Goal: Task Accomplishment & Management: Complete application form

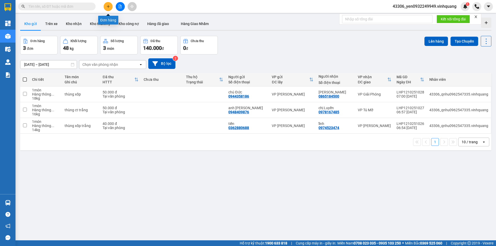
click at [109, 8] on icon "plus" at bounding box center [109, 7] width 4 height 4
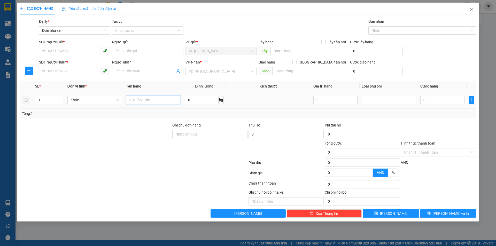
click at [153, 100] on input "text" at bounding box center [153, 100] width 55 height 8
type input "01 hộp catton"
click at [473, 9] on icon "close" at bounding box center [472, 9] width 4 height 4
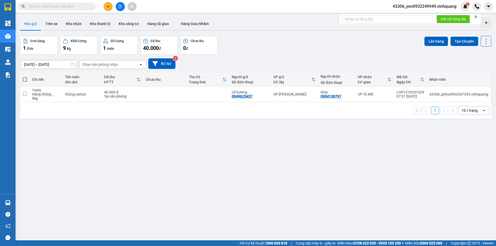
click at [48, 3] on span at bounding box center [57, 7] width 78 height 8
click at [49, 6] on input "text" at bounding box center [58, 7] width 61 height 6
click at [109, 6] on icon "plus" at bounding box center [109, 7] width 4 height 4
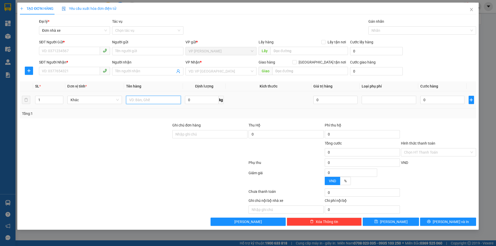
click at [166, 103] on input "text" at bounding box center [153, 100] width 55 height 8
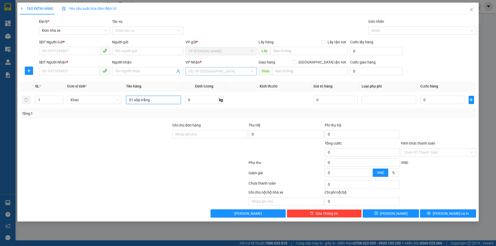
type input "01 xốp trắng"
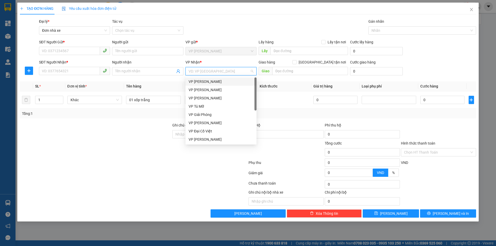
click at [241, 74] on input "search" at bounding box center [219, 71] width 61 height 8
click at [196, 107] on div "VP Tú Mỡ" at bounding box center [221, 107] width 65 height 6
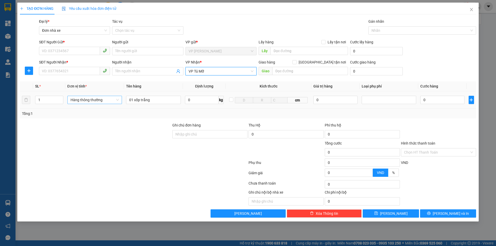
click at [102, 101] on span "Hàng thông thường" at bounding box center [95, 100] width 49 height 8
click at [211, 111] on div "Tổng: 1" at bounding box center [248, 114] width 452 height 6
click at [189, 99] on input "0" at bounding box center [202, 100] width 34 height 8
type input "6"
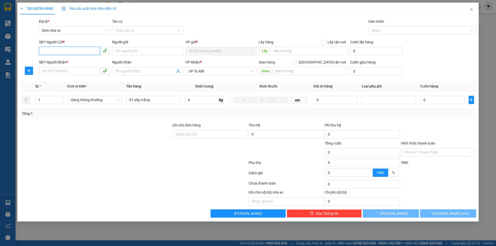
click at [57, 48] on input "SĐT Người Gửi *" at bounding box center [69, 51] width 61 height 8
type input "40.000"
type input "0945611278"
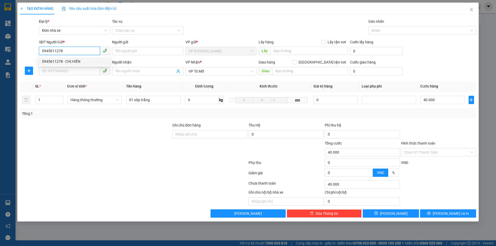
click at [61, 64] on div "0945611278 - CHỊ HIỀN" at bounding box center [74, 62] width 65 height 6
type input "CHỊ HIỀN"
type input "0945611278"
click at [72, 77] on div "SĐT Người Nhận * VD: 0377654321" at bounding box center [74, 68] width 71 height 18
click at [77, 73] on input "SĐT Người Nhận *" at bounding box center [69, 71] width 61 height 8
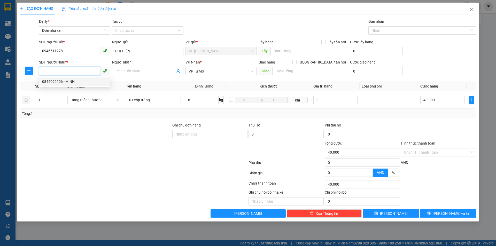
click at [71, 82] on div "0845090206 - MINH" at bounding box center [74, 82] width 65 height 6
type input "0845090206"
type input "MINH"
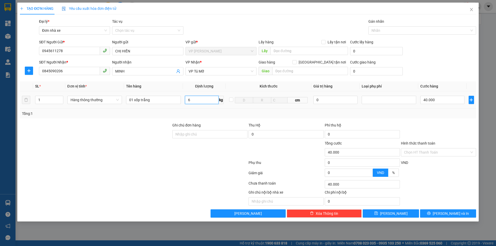
click at [194, 100] on input "6" at bounding box center [202, 100] width 34 height 8
type input "5"
click at [456, 100] on input "40.000" at bounding box center [443, 100] width 44 height 8
type input "30.000"
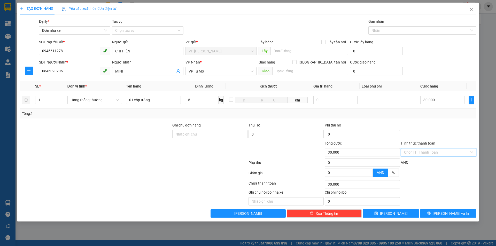
click at [430, 153] on input "Hình thức thanh toán" at bounding box center [436, 153] width 65 height 8
click at [421, 160] on div "Tại văn phòng" at bounding box center [438, 163] width 75 height 8
type input "0"
click at [453, 213] on span "[PERSON_NAME] và In" at bounding box center [451, 214] width 36 height 6
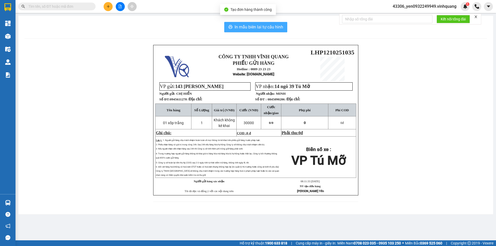
click at [273, 27] on span "In mẫu biên lai tự cấu hình" at bounding box center [259, 27] width 49 height 6
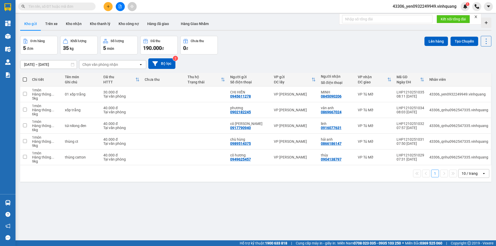
click at [54, 6] on input "text" at bounding box center [58, 7] width 61 height 6
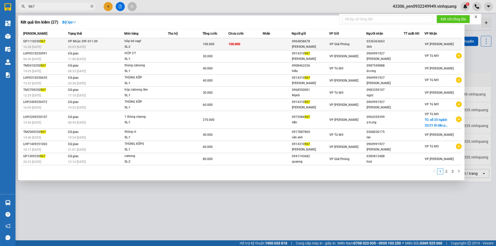
type input "967"
click at [155, 47] on div "SL: 2" at bounding box center [144, 47] width 39 height 6
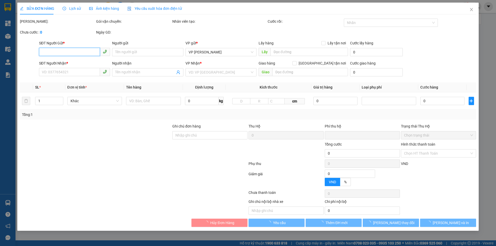
type input "0965858678"
type input "[PERSON_NAME]"
type input "0336363663"
type input "tính"
type input "0"
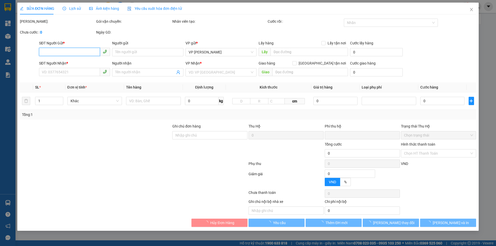
type input "100.000"
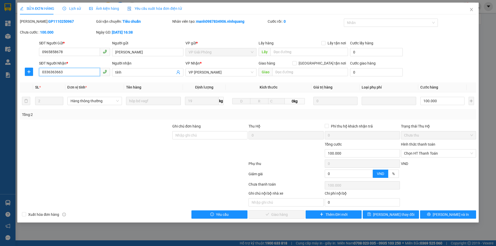
drag, startPoint x: 68, startPoint y: 73, endPoint x: 36, endPoint y: 75, distance: 31.6
click at [36, 75] on div "SĐT Người Nhận * 0336363663 0336363663 Người nhận tính VP Nhận * VP [PERSON_NAM…" at bounding box center [248, 69] width 458 height 18
click at [75, 8] on span "Lịch sử" at bounding box center [72, 8] width 18 height 4
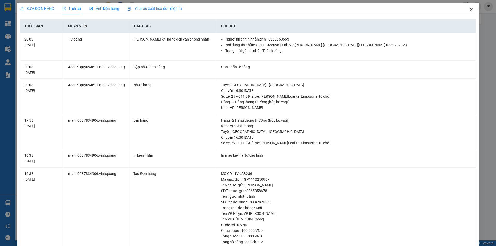
click at [470, 11] on icon "close" at bounding box center [471, 9] width 3 height 3
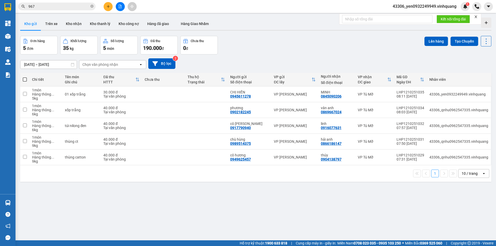
click at [75, 6] on input "967" at bounding box center [58, 7] width 61 height 6
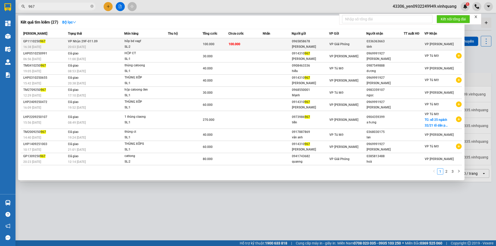
click at [114, 48] on div "20:03 [DATE]" at bounding box center [96, 47] width 56 height 6
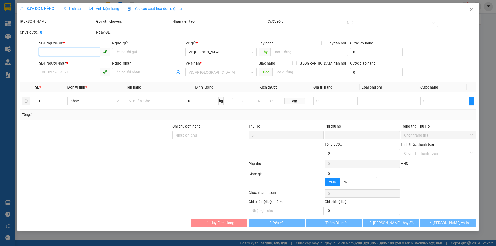
type input "0965858678"
type input "[PERSON_NAME]"
type input "0336363663"
type input "tính"
type input "0"
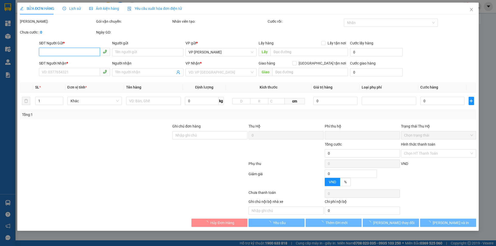
type input "100.000"
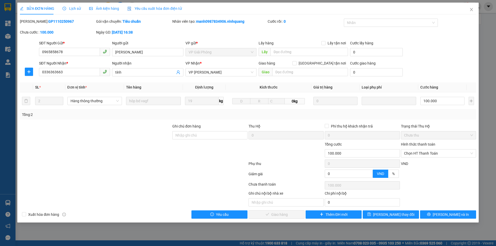
click at [73, 8] on span "Lịch sử" at bounding box center [72, 8] width 18 height 4
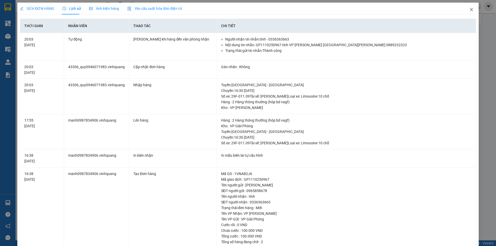
click at [470, 9] on icon "close" at bounding box center [472, 9] width 4 height 4
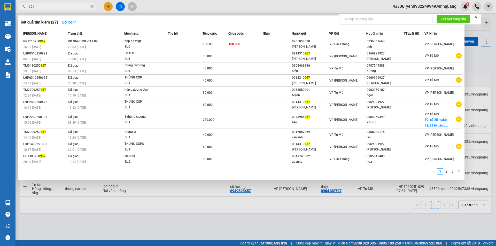
click at [71, 6] on input "967" at bounding box center [58, 7] width 61 height 6
click at [108, 6] on div at bounding box center [248, 123] width 496 height 246
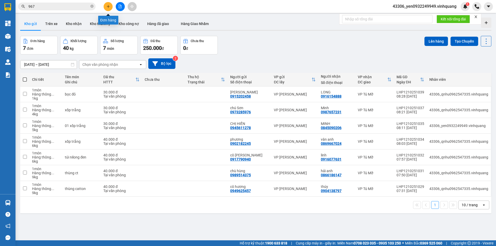
click at [108, 6] on icon "plus" at bounding box center [109, 7] width 4 height 4
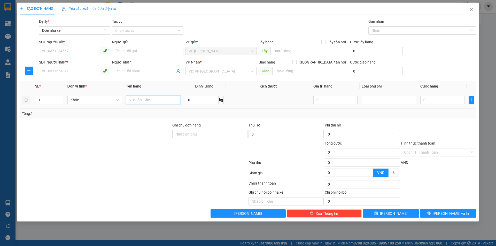
click at [148, 101] on input "text" at bounding box center [153, 100] width 55 height 8
type input "01 xốp trắng"
click at [471, 100] on icon "plus" at bounding box center [471, 100] width 4 height 4
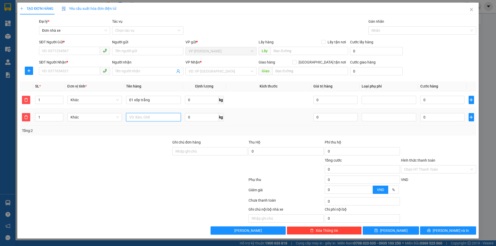
click at [149, 119] on input "text" at bounding box center [153, 117] width 55 height 8
click at [100, 101] on span "Khác" at bounding box center [95, 100] width 49 height 8
type input "01 túi đỏ"
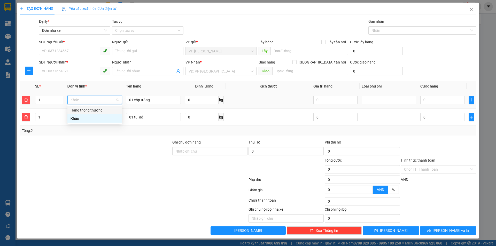
click at [96, 108] on div "Hàng thông thường" at bounding box center [95, 111] width 49 height 6
click at [96, 116] on span "Khác" at bounding box center [95, 117] width 49 height 8
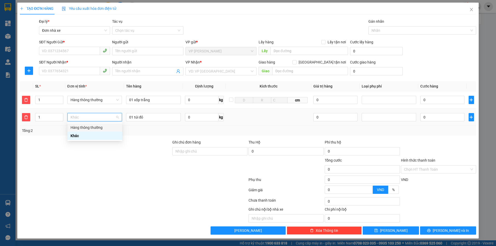
click at [90, 128] on div "Hàng thông thường" at bounding box center [95, 128] width 49 height 6
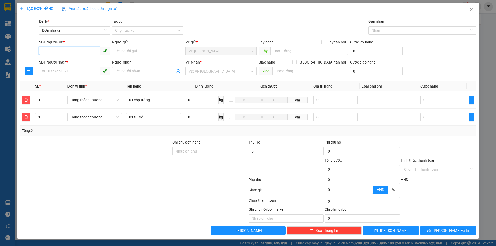
click at [69, 54] on input "SĐT Người Gửi *" at bounding box center [69, 51] width 61 height 8
click at [127, 52] on input "Người gửi" at bounding box center [147, 51] width 71 height 8
click at [44, 54] on input "00915797769" at bounding box center [69, 51] width 61 height 8
type input "0915797769"
click at [68, 63] on div "0915797769 - chị [PERSON_NAME]" at bounding box center [74, 62] width 65 height 6
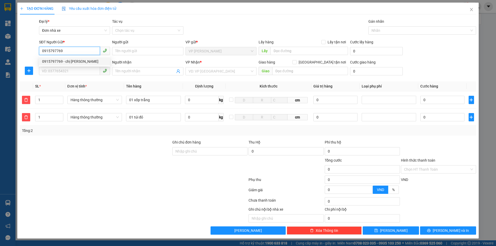
type input "chị [PERSON_NAME]"
type input "0942527568"
type input "quý"
checkbox input "true"
type input "tòa nhà [STREET_ADDRESS]"
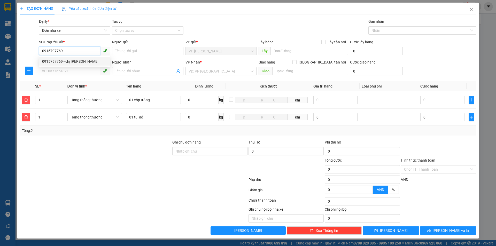
type input "85.000"
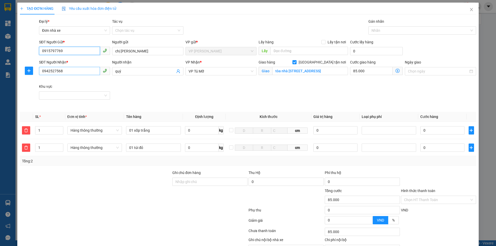
type input "0915797769"
click at [80, 71] on input "0942527568" at bounding box center [69, 71] width 61 height 8
type input "0"
click at [78, 84] on div "0942527568 - quý" at bounding box center [74, 82] width 64 height 6
type input "0942527568"
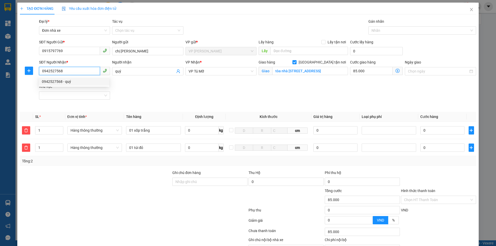
drag, startPoint x: 65, startPoint y: 73, endPoint x: 39, endPoint y: 71, distance: 26.7
click at [39, 71] on input "0942527568" at bounding box center [69, 71] width 61 height 8
type input "0842475889"
drag, startPoint x: 122, startPoint y: 71, endPoint x: 112, endPoint y: 72, distance: 9.9
click at [112, 72] on span "quý" at bounding box center [147, 71] width 71 height 8
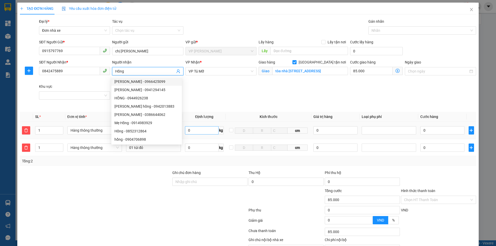
type input "Hồng"
click at [192, 132] on input "0" at bounding box center [202, 130] width 34 height 8
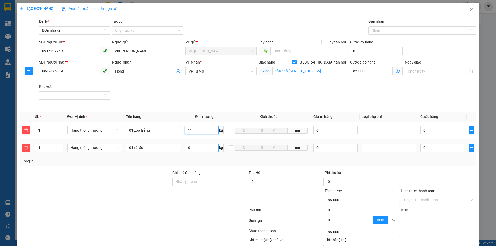
type input "11"
click at [193, 146] on input "0" at bounding box center [202, 148] width 34 height 8
type input "40.000"
type input "125.000"
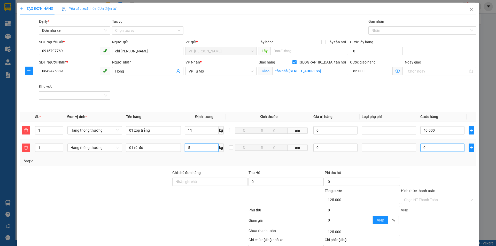
type input "5"
click at [446, 149] on input "0" at bounding box center [443, 148] width 44 height 8
type input "155.000"
type input "30.000"
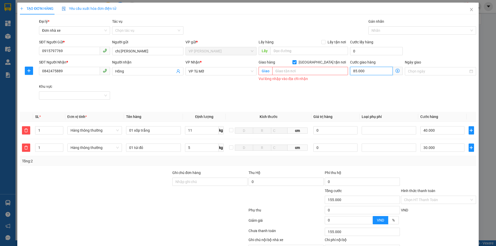
type input "70.000"
type input "0"
type input "70.007"
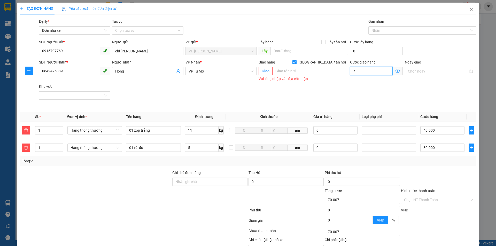
type input "7"
type input "0"
type input "70.000"
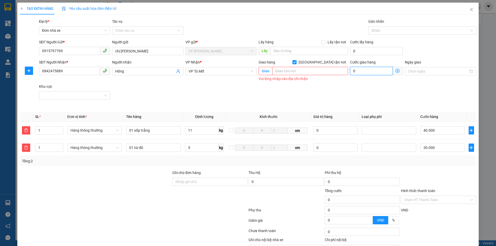
type input "70.000"
type input "0"
type input "70.001"
type input "1"
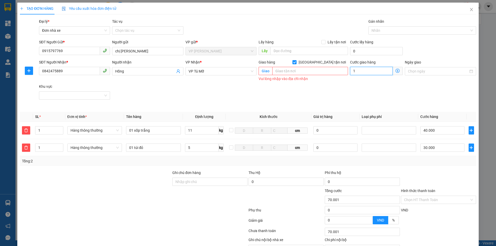
type input "0"
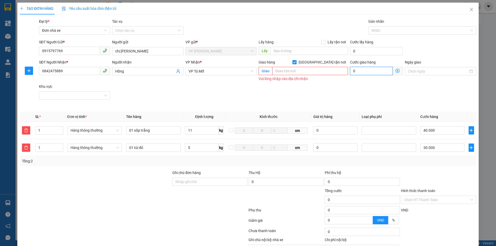
type input "0"
type input "70.000"
type input "0"
type input "70.001"
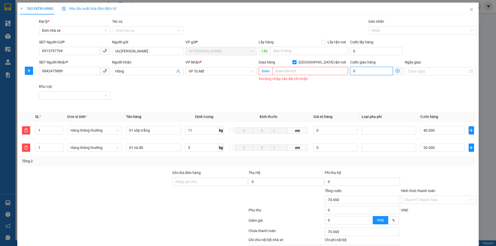
type input "70.001"
type input "1"
type input "70.010"
type input "10"
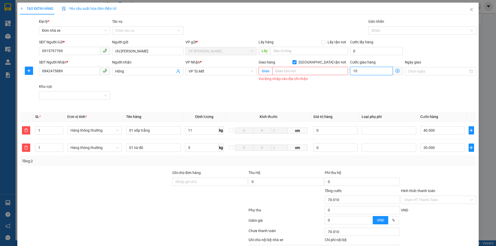
type input "70.108"
type input "108"
type input "0"
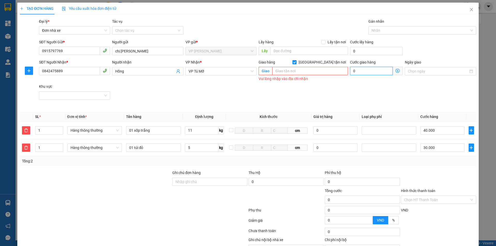
type input "0"
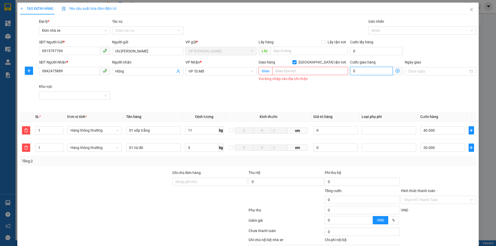
type input "0"
type input "70.000"
type input "0"
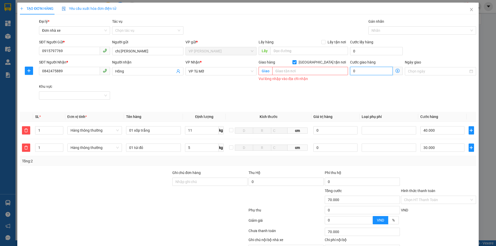
type input "0"
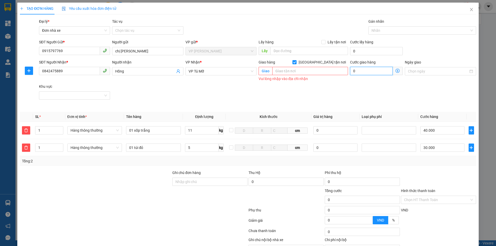
type input "0"
type input "70.000"
type input "0"
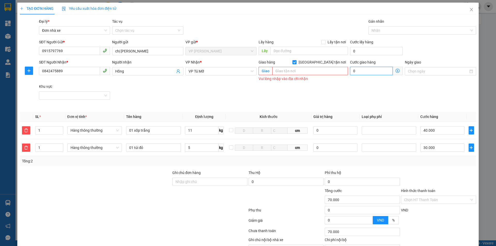
type input "0"
type input "70.000"
type input "0"
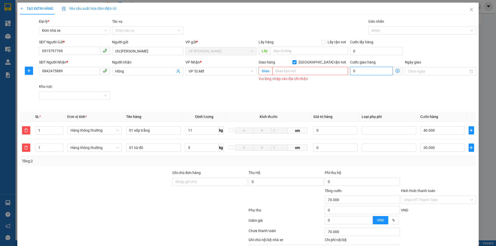
type input "0"
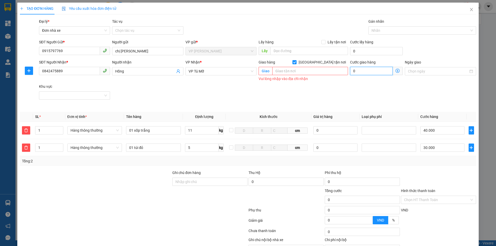
type input "0"
type input "70.000"
type input "0"
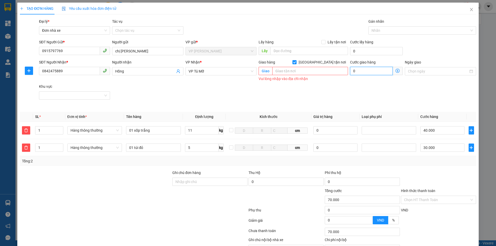
type input "0"
type input "70.000"
type input "0"
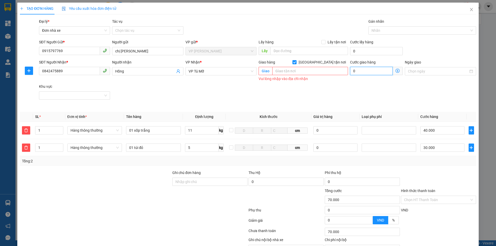
type input "0"
type input "70.000"
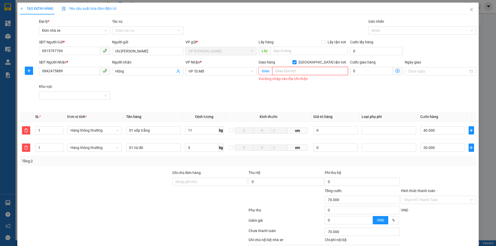
click at [286, 74] on input "text" at bounding box center [310, 71] width 76 height 8
type input "7 nghách 1 ngõ 108 [PERSON_NAME] . hn"
click at [396, 71] on icon "dollar-circle" at bounding box center [398, 71] width 4 height 4
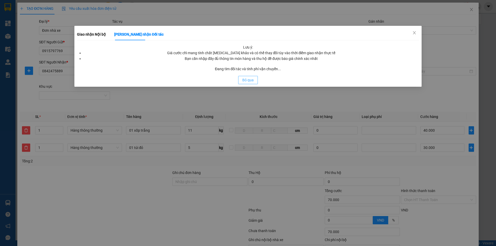
click at [244, 80] on span "Bỏ qua" at bounding box center [247, 80] width 11 height 6
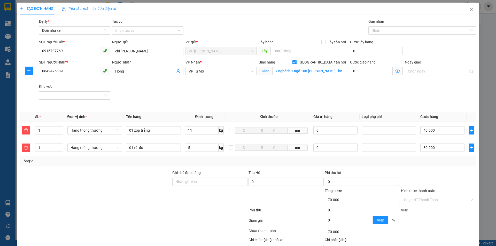
click at [396, 70] on icon "dollar-circle" at bounding box center [398, 71] width 4 height 4
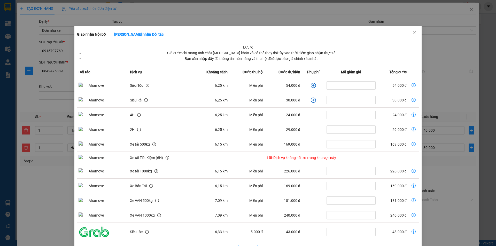
click at [251, 78] on td "Miễn phí" at bounding box center [246, 85] width 35 height 15
click at [413, 33] on icon "close" at bounding box center [415, 33] width 4 height 4
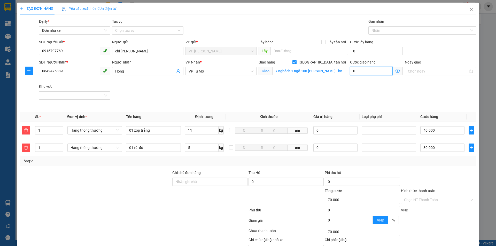
click at [365, 71] on input "0" at bounding box center [371, 71] width 43 height 8
type input "70.009"
type input "9"
type input "70.090"
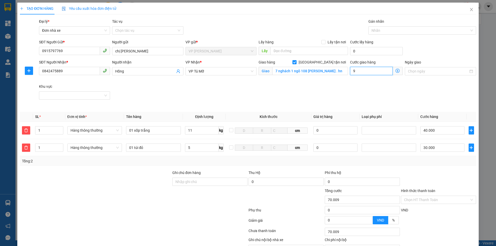
type input "70.090"
type input "90"
type input "70.900"
type input "9.000"
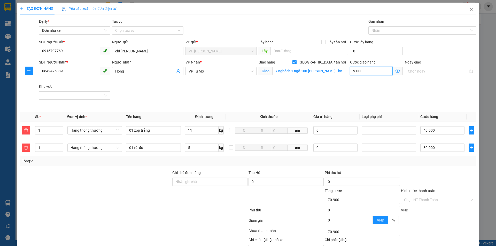
type input "79.000"
type input "160.000"
type input "90.000"
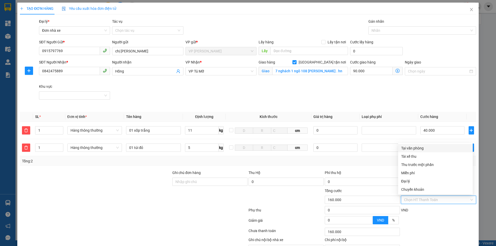
click at [420, 201] on input "Hình thức thanh toán" at bounding box center [436, 200] width 65 height 8
click at [417, 148] on div "Tại văn phòng" at bounding box center [435, 149] width 69 height 6
type input "0"
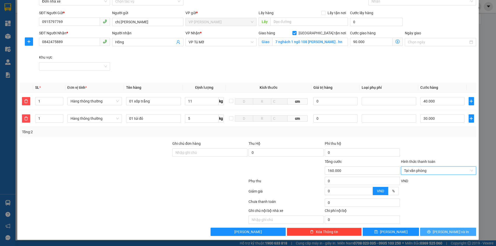
scroll to position [29, 0]
click at [449, 234] on span "[PERSON_NAME] và In" at bounding box center [451, 232] width 36 height 6
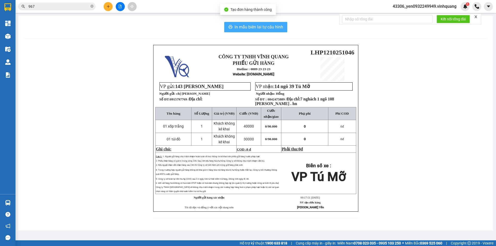
click at [240, 27] on span "In mẫu biên lai tự cấu hình" at bounding box center [259, 27] width 49 height 6
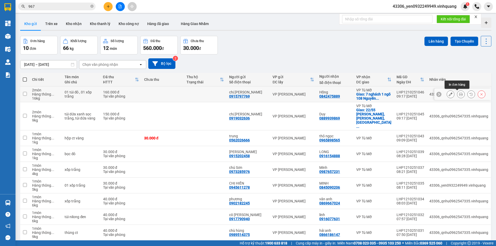
click at [459, 94] on icon at bounding box center [461, 95] width 4 height 4
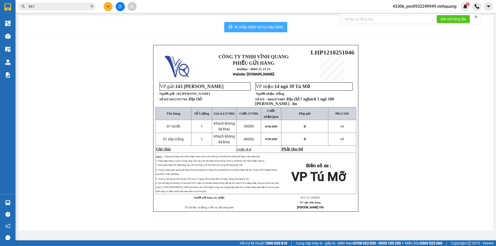
click at [267, 27] on span "In mẫu biên lai tự cấu hình" at bounding box center [259, 27] width 49 height 6
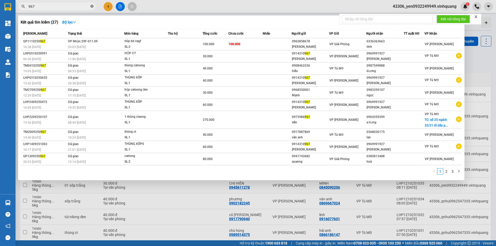
click at [92, 8] on icon "close-circle" at bounding box center [91, 6] width 3 height 3
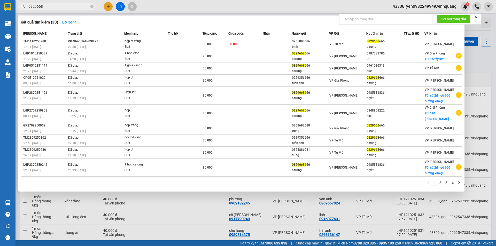
type input "0829668"
